Goal: Information Seeking & Learning: Learn about a topic

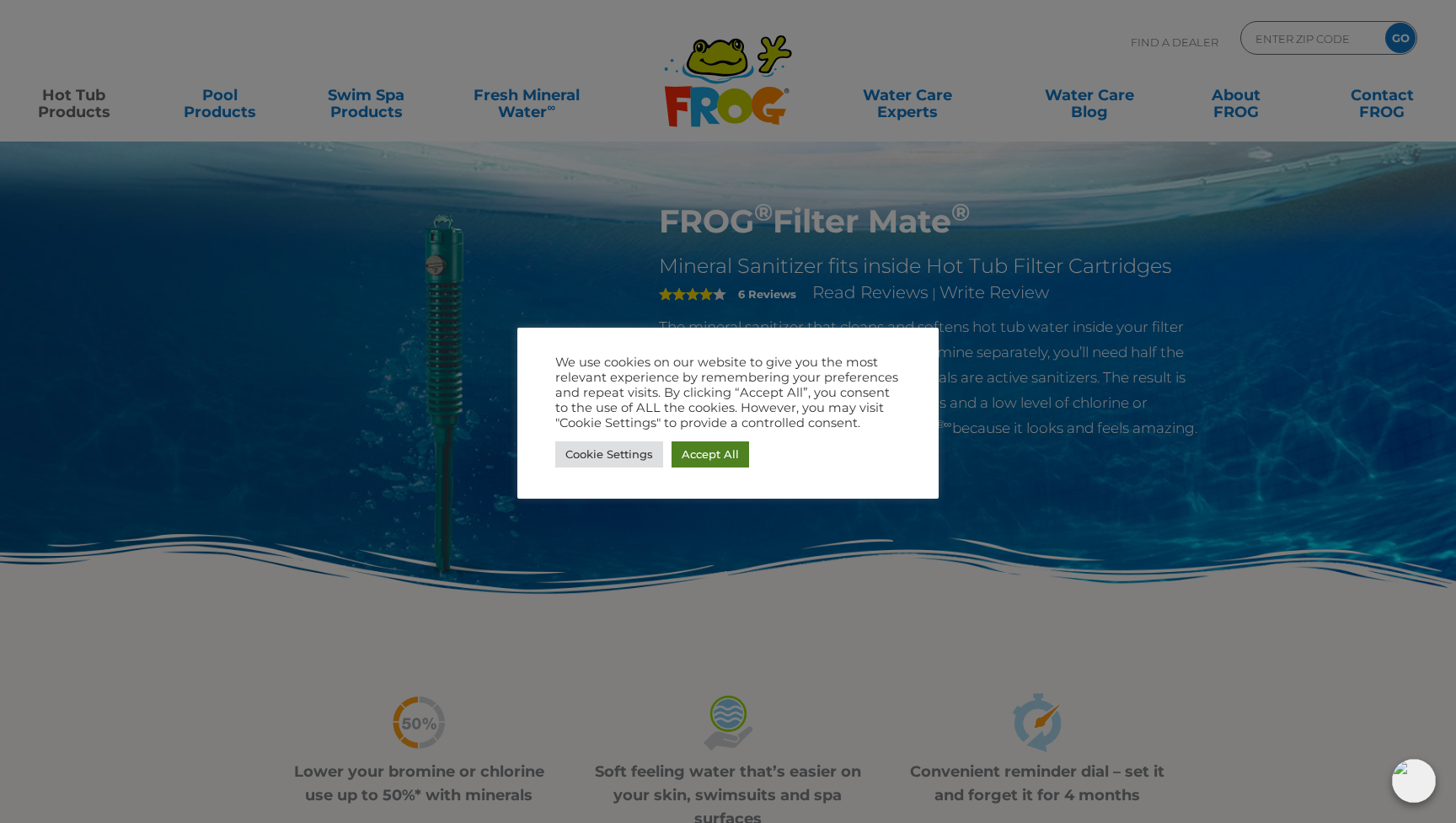
click at [722, 460] on link "Accept All" at bounding box center [710, 455] width 77 height 26
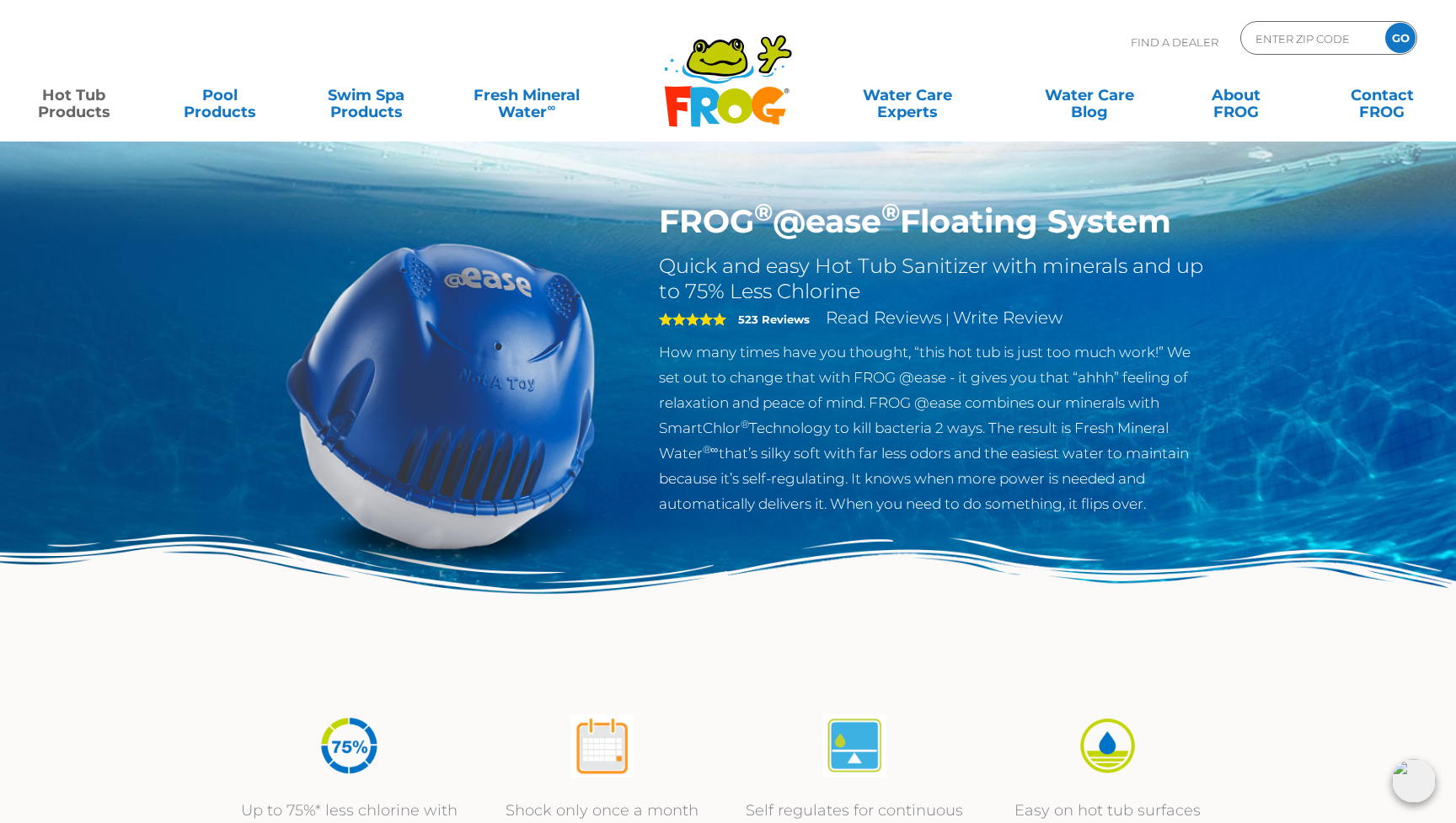
click at [75, 103] on link "Hot Tub Products" at bounding box center [74, 95] width 114 height 34
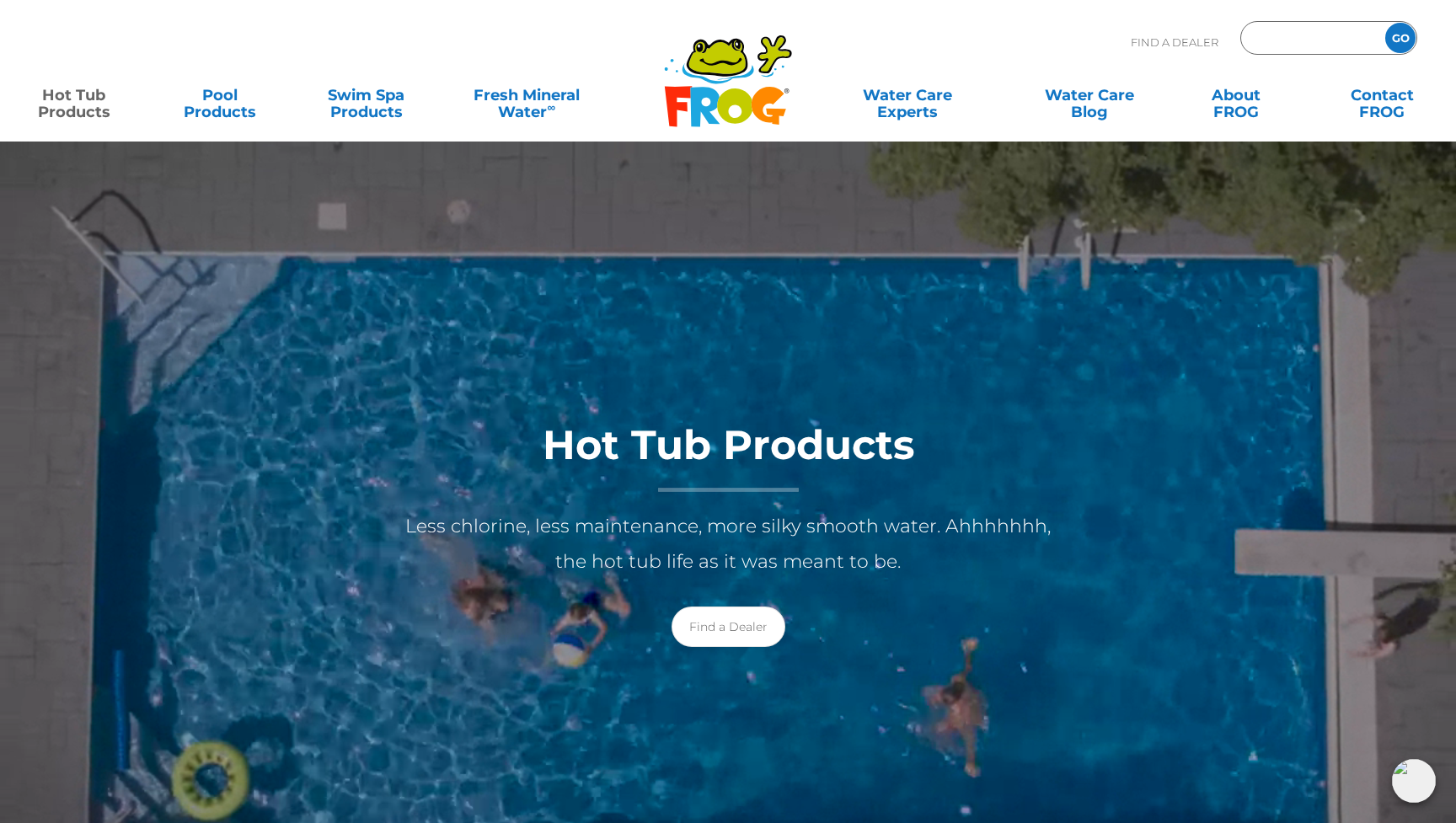
click at [1272, 43] on input "Zip Code Form" at bounding box center [1311, 38] width 114 height 24
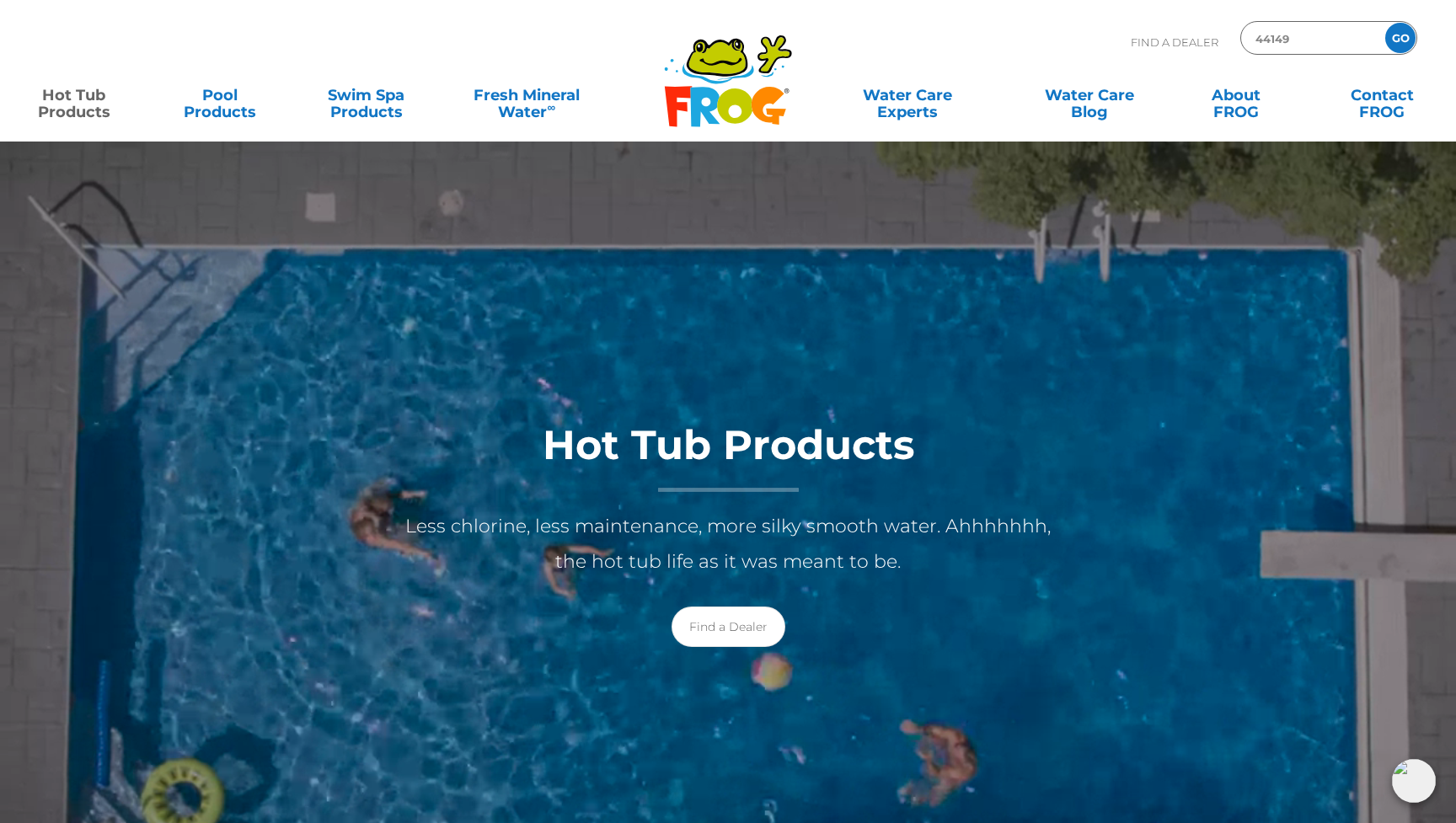
type input "44149"
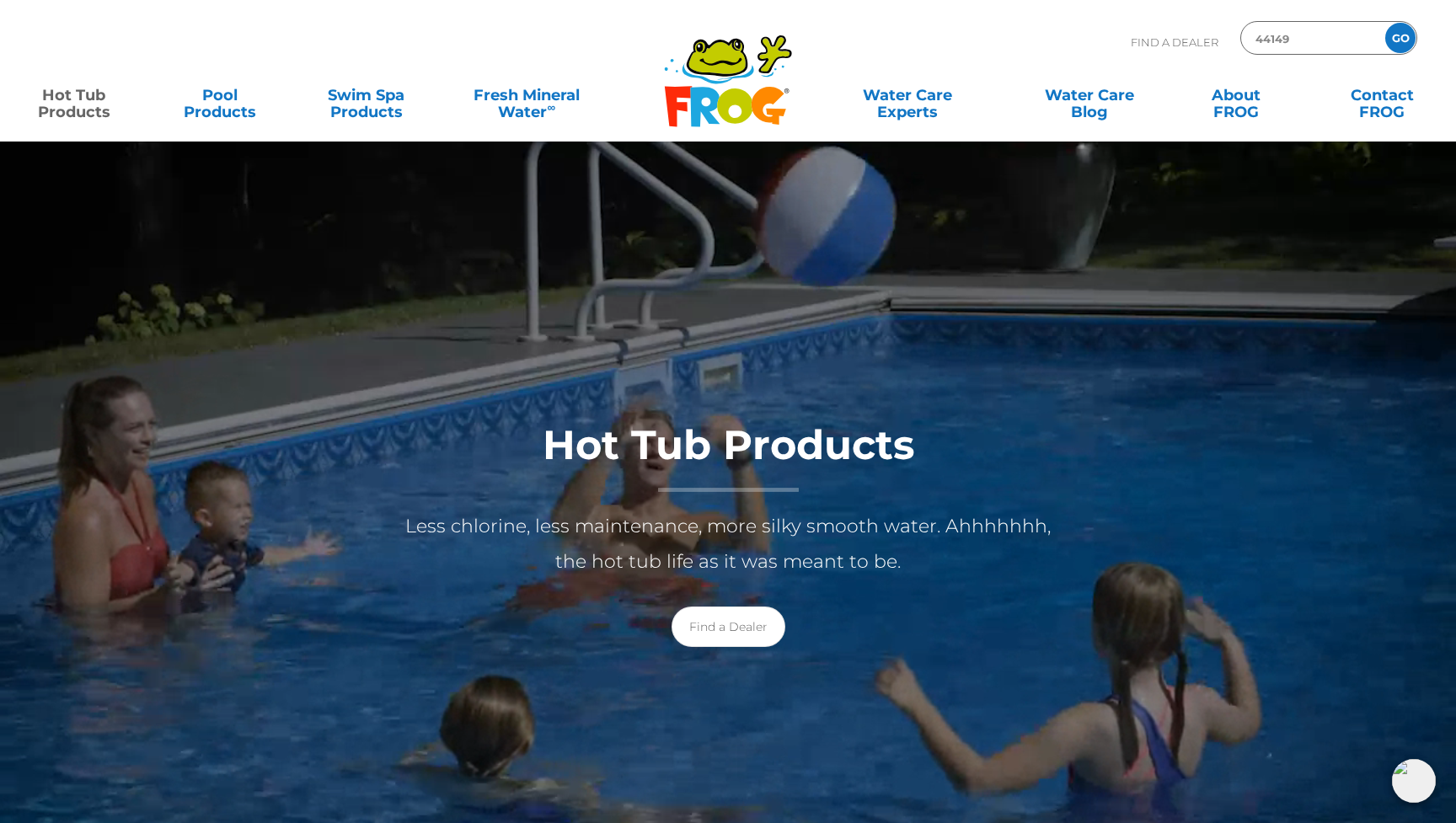
click at [1400, 38] on input "GO" at bounding box center [1400, 37] width 31 height 31
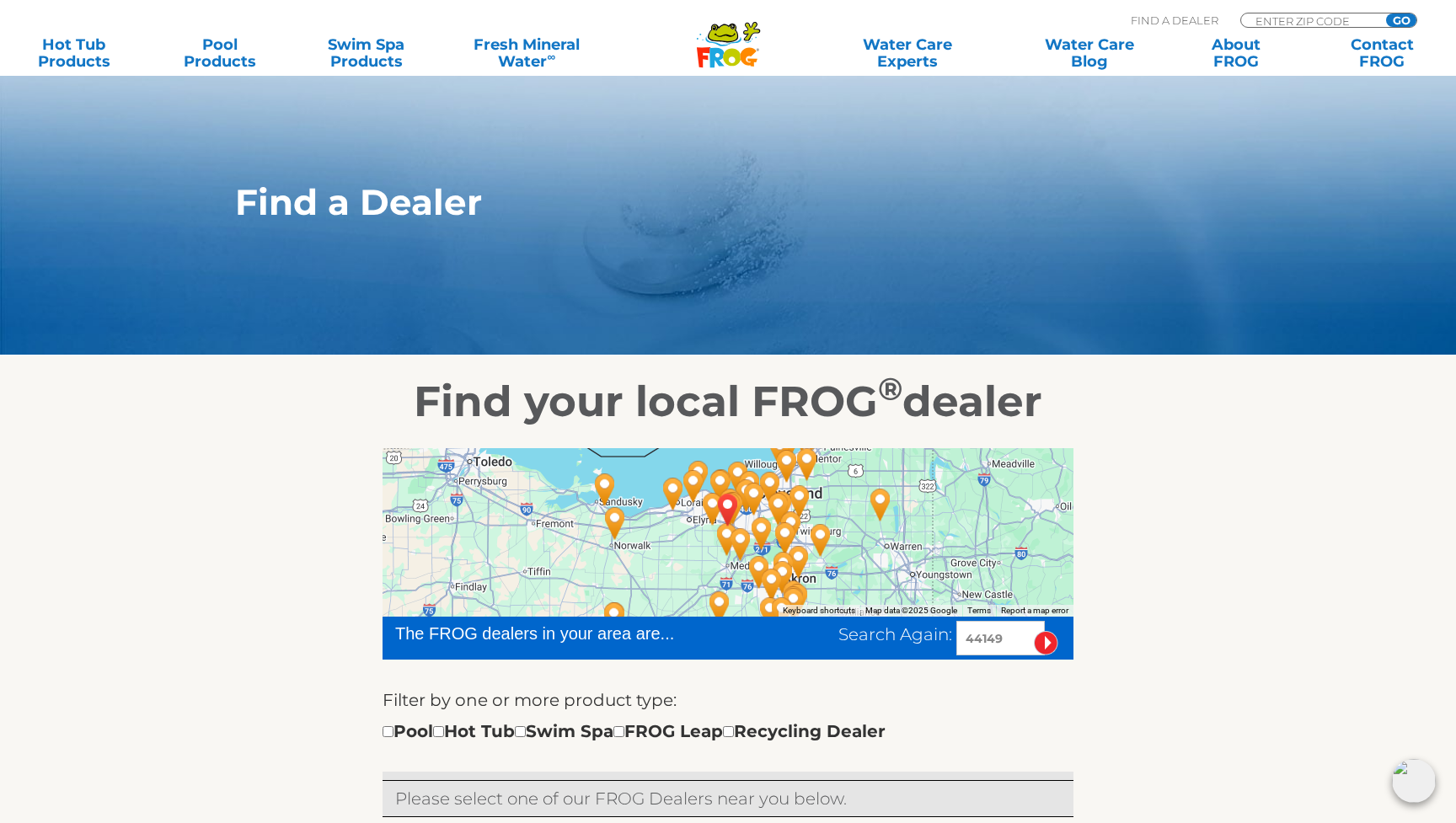
scroll to position [163, 0]
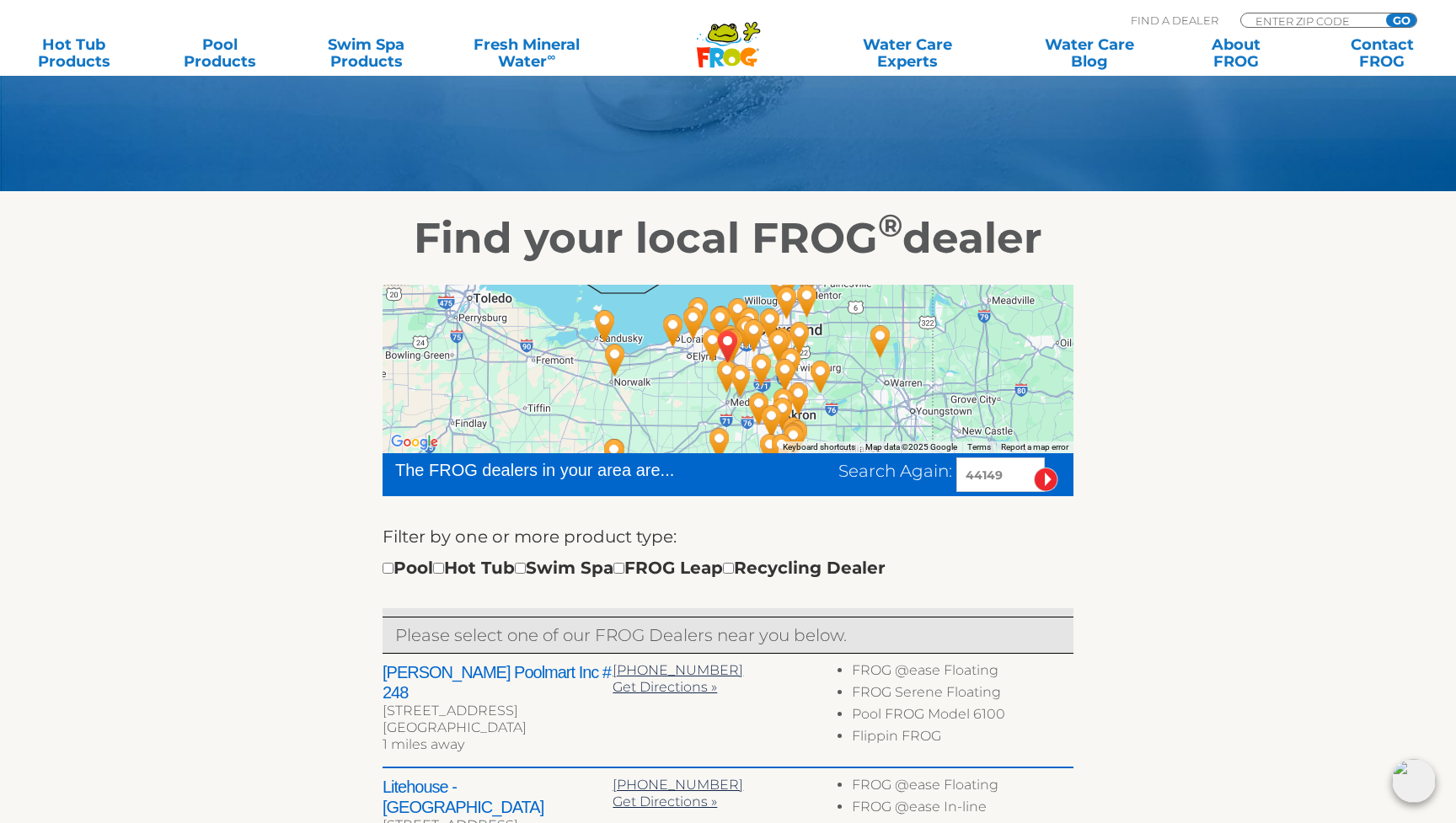
click at [444, 571] on input "checkbox" at bounding box center [439, 569] width 11 height 11
checkbox input "true"
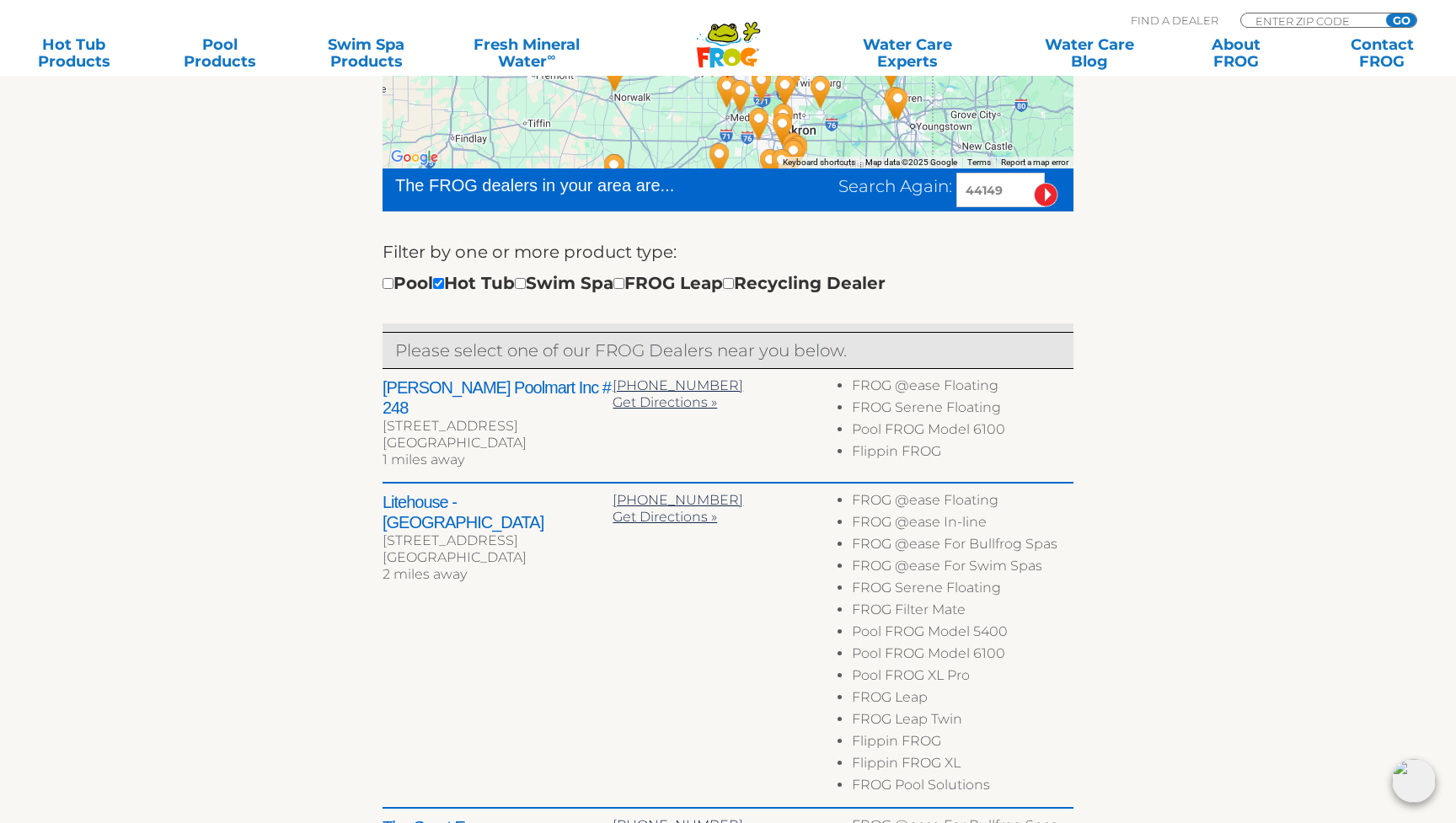
scroll to position [447, 0]
click at [92, 48] on link "Hot Tub Products" at bounding box center [74, 53] width 114 height 34
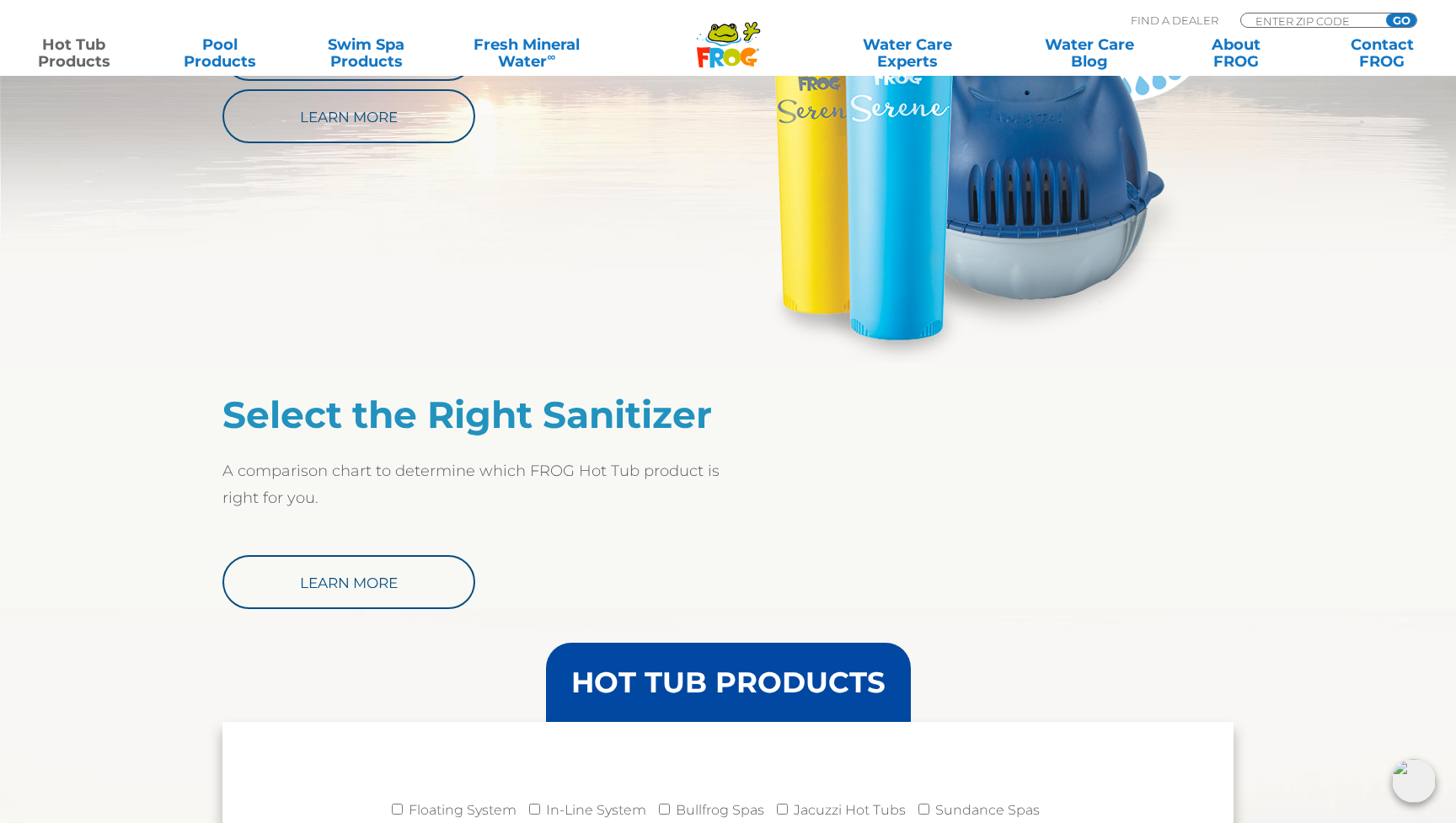
scroll to position [1095, 0]
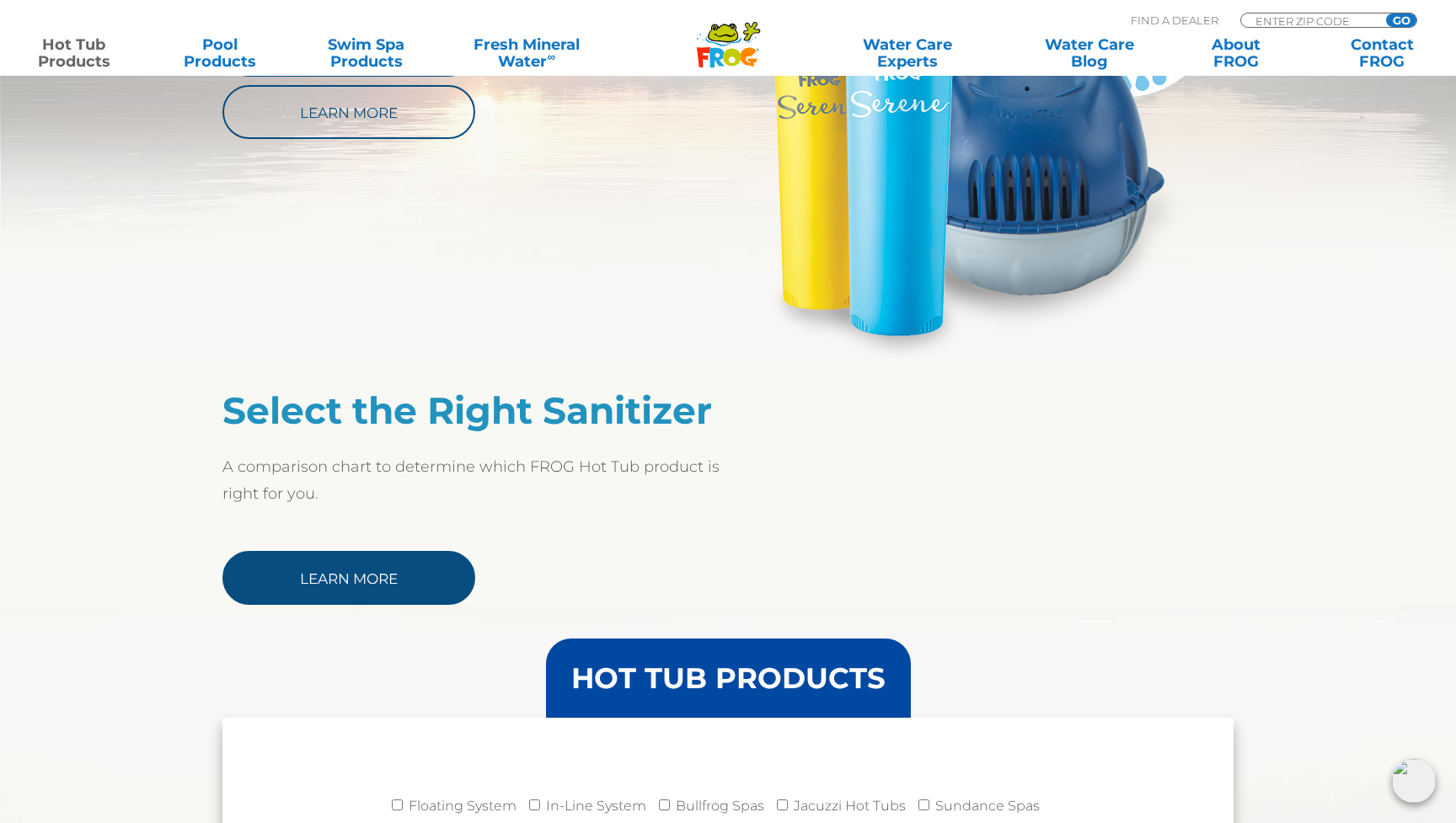
click at [360, 579] on link "Learn More" at bounding box center [348, 578] width 252 height 54
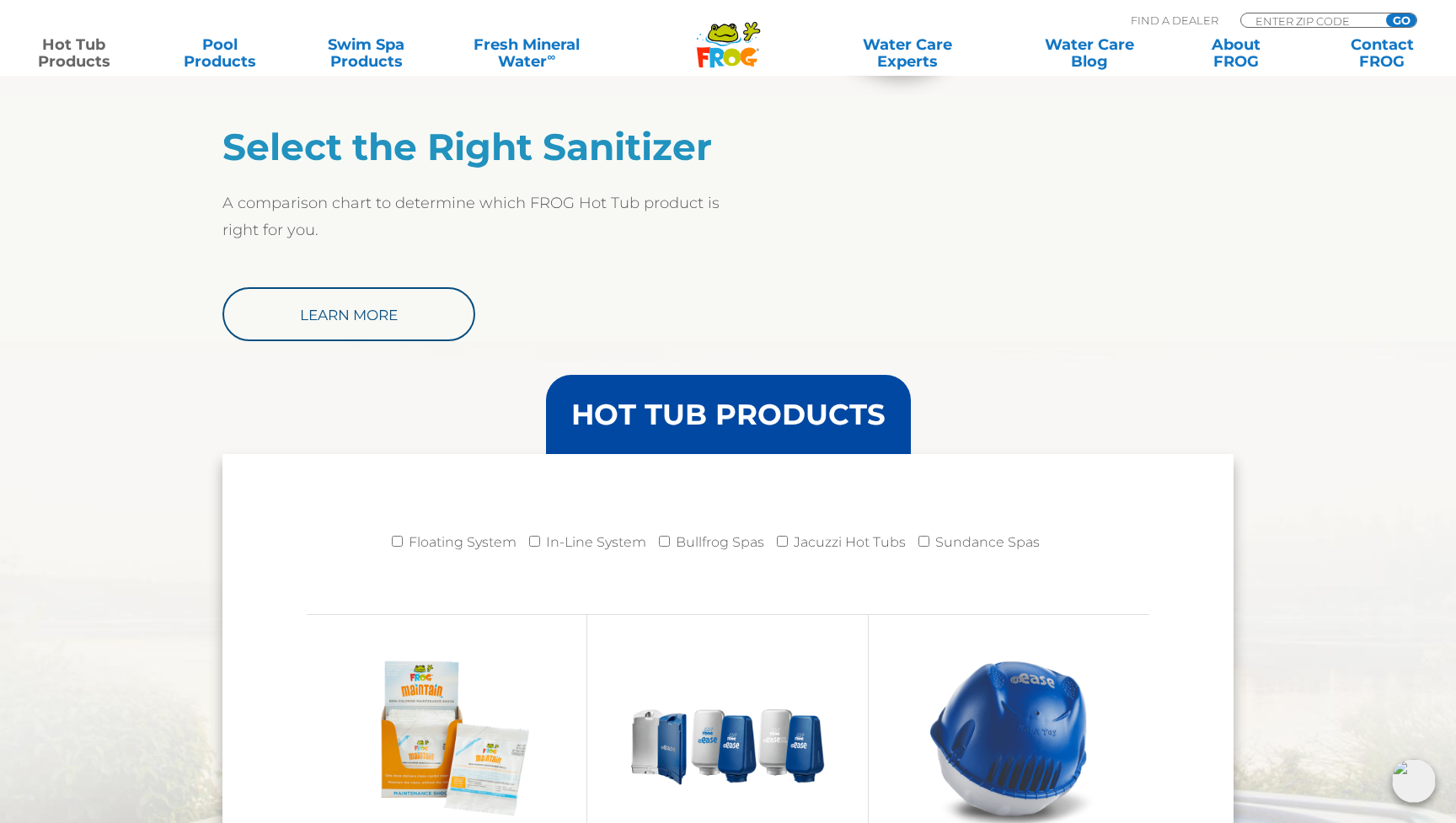
scroll to position [1361, 0]
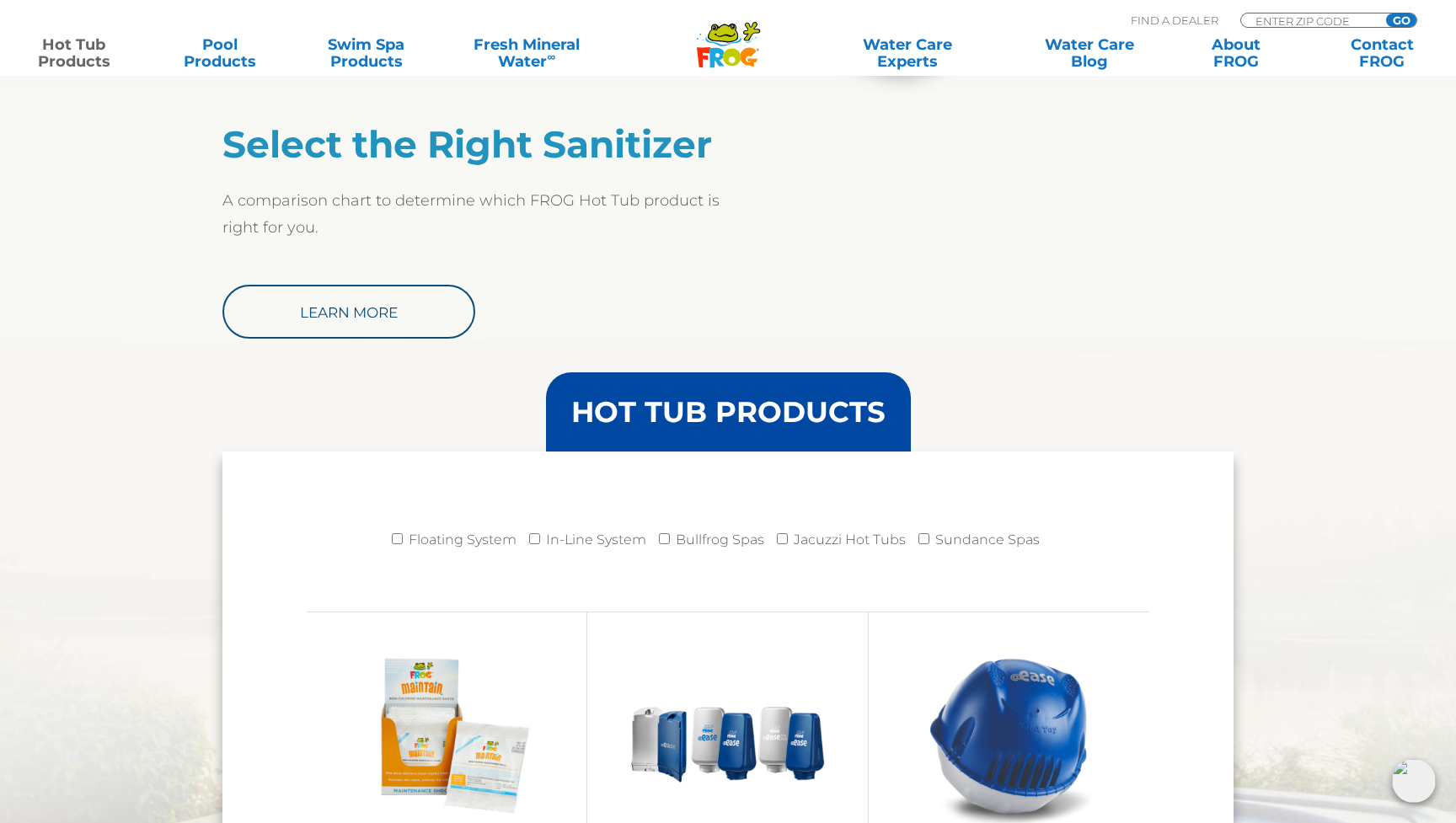
click at [806, 542] on label "Jacuzzi Hot Tubs" at bounding box center [850, 541] width 112 height 34
click at [787, 542] on input "Jacuzzi Hot Tubs" at bounding box center [782, 539] width 11 height 11
checkbox input "true"
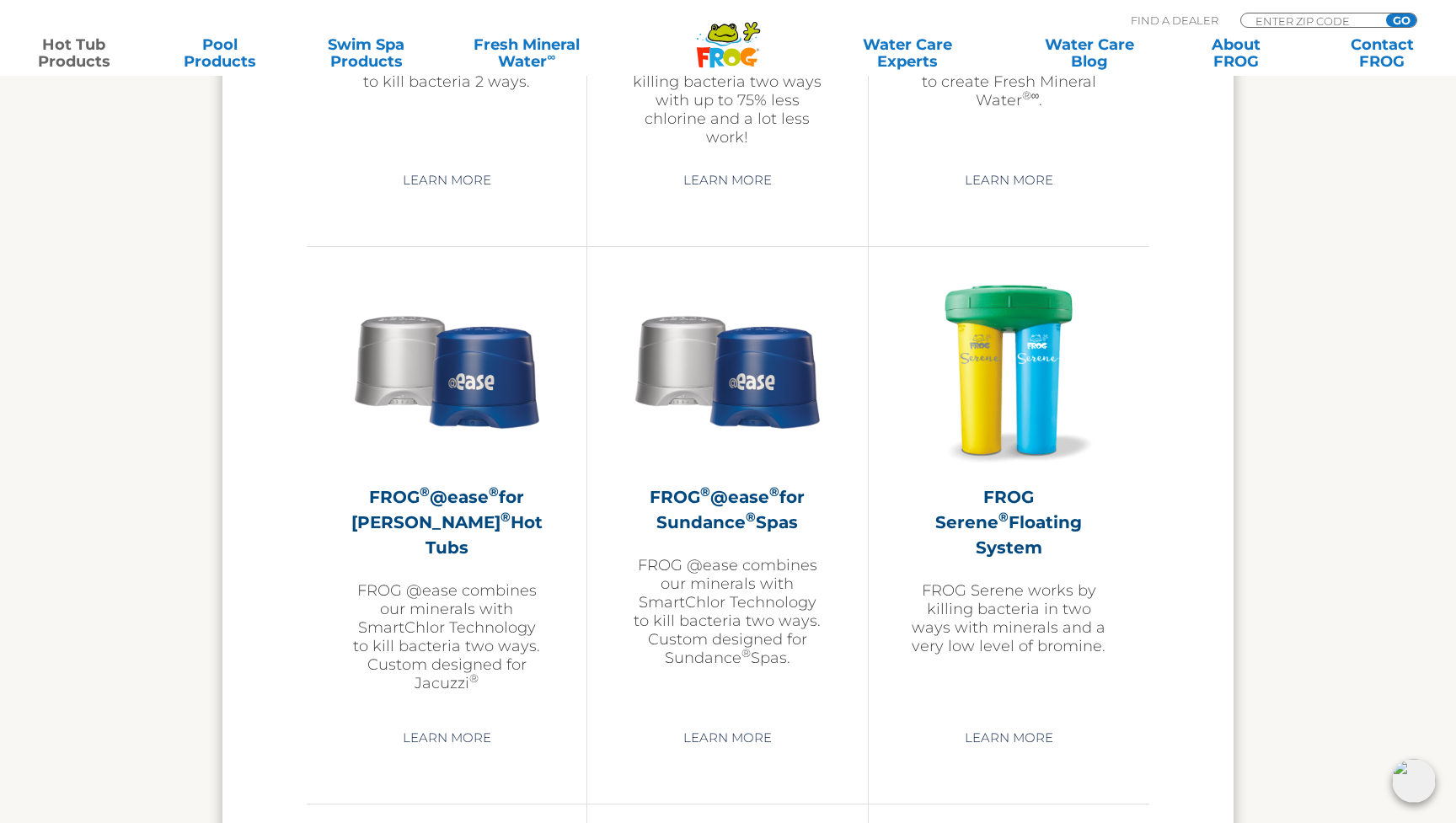
scroll to position [2917, 0]
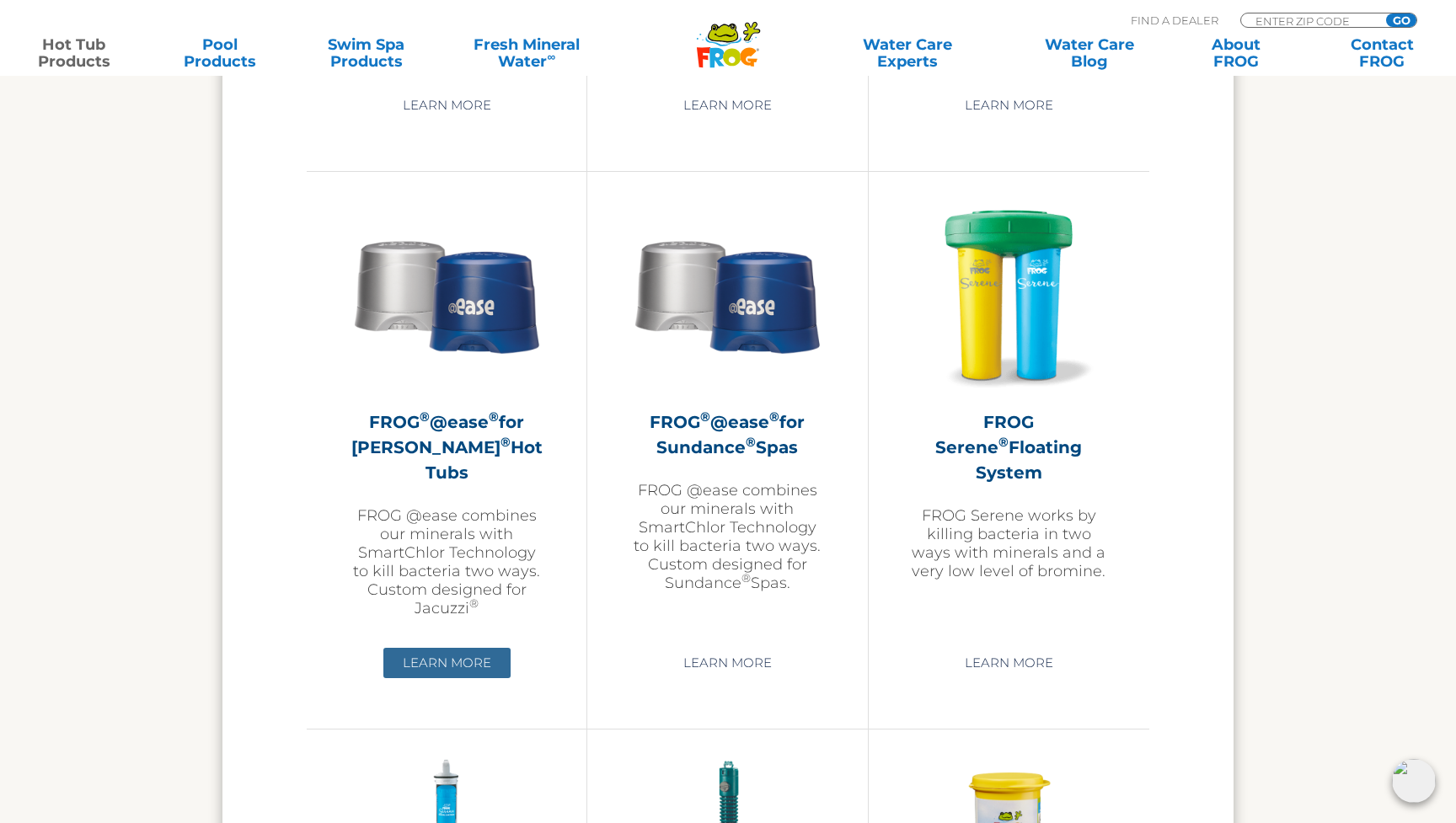
click at [466, 679] on link "Learn More" at bounding box center [446, 663] width 128 height 31
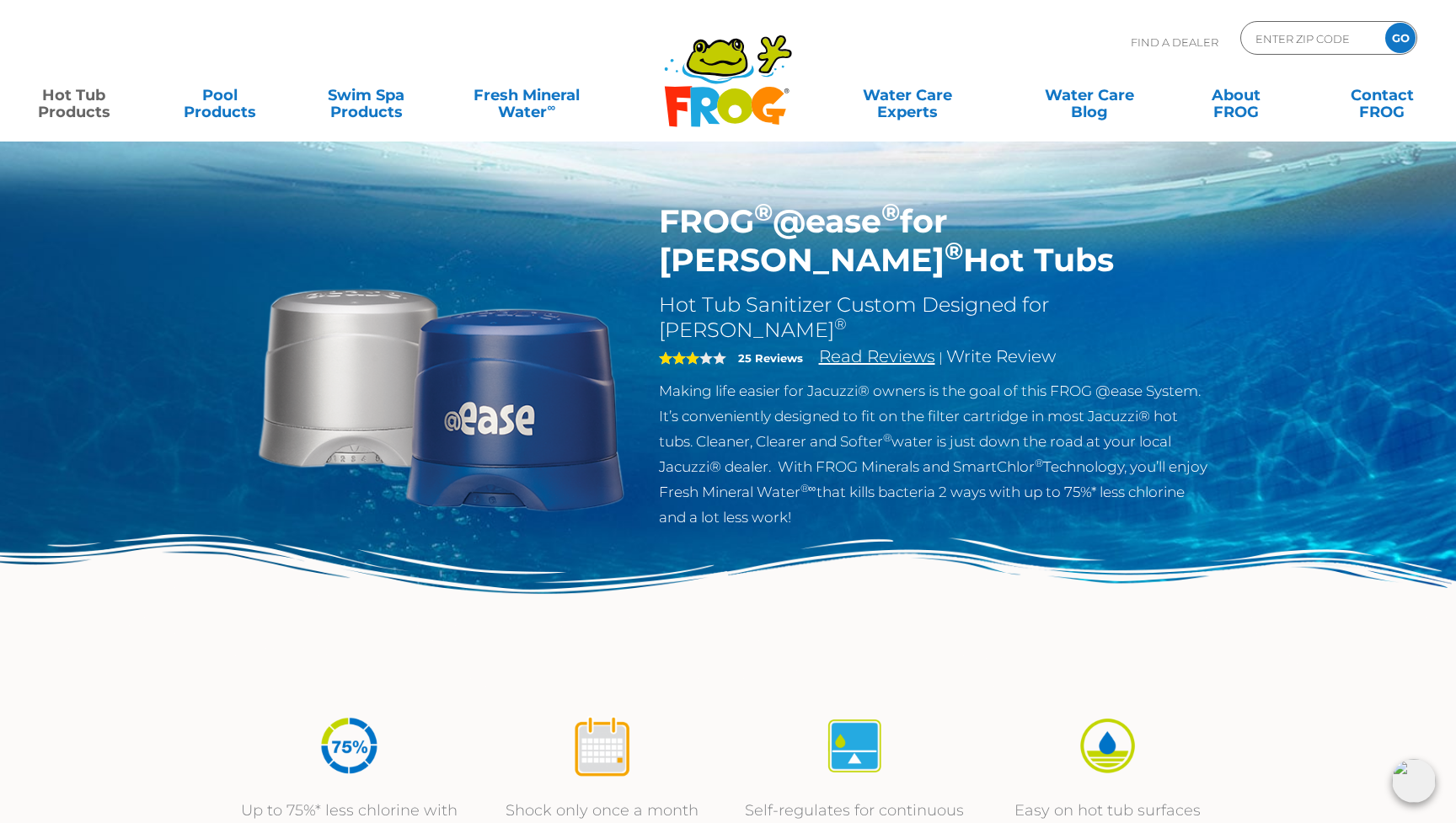
click at [879, 347] on link "Read Reviews" at bounding box center [877, 357] width 116 height 21
